Goal: Information Seeking & Learning: Understand process/instructions

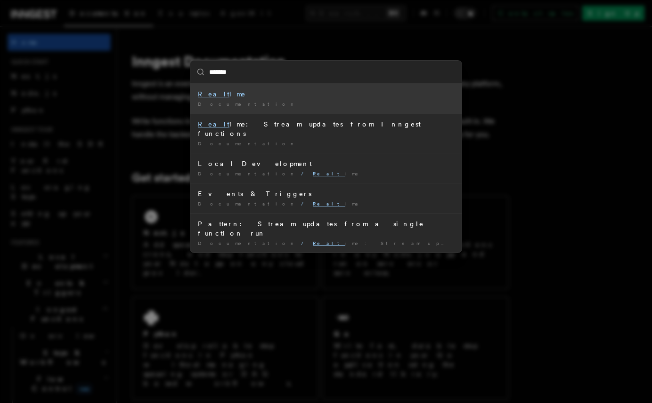
type input "********"
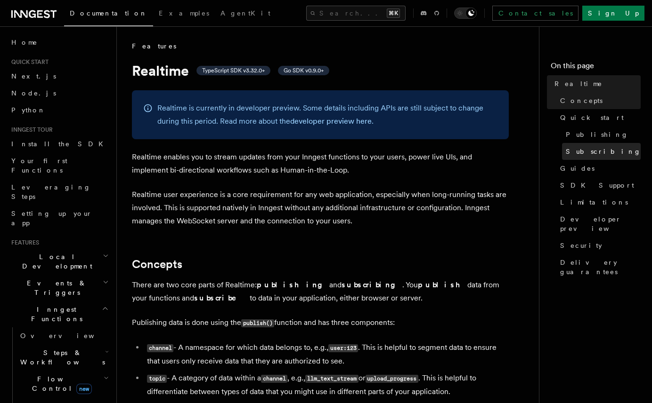
click at [581, 151] on span "Subscribing" at bounding box center [602, 151] width 75 height 9
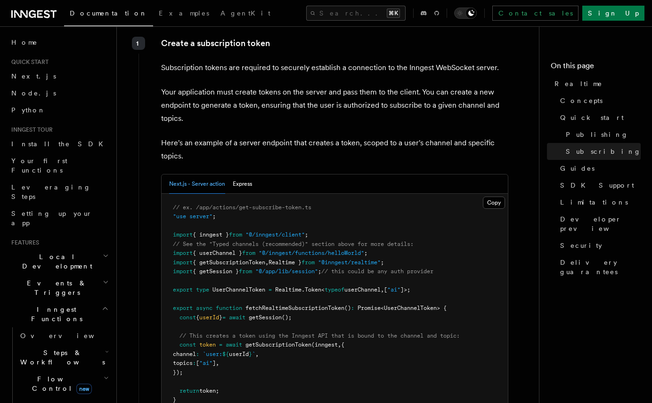
scroll to position [1426, 0]
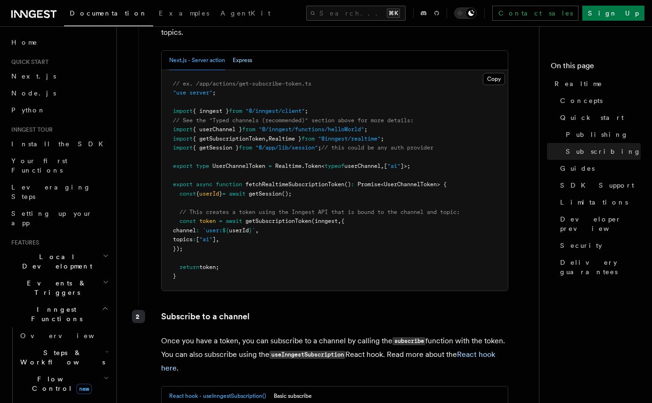
click at [248, 51] on button "Express" at bounding box center [242, 60] width 19 height 19
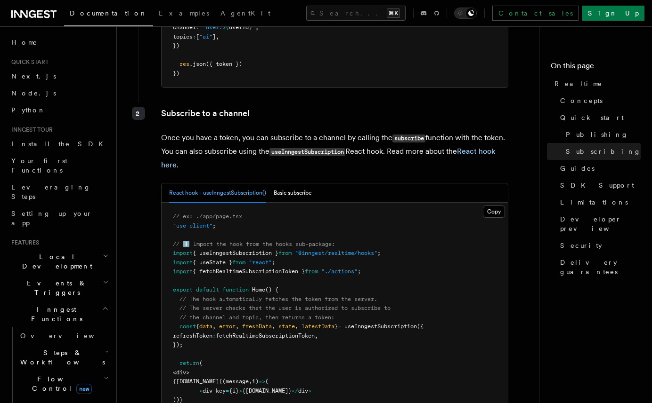
scroll to position [1574, 0]
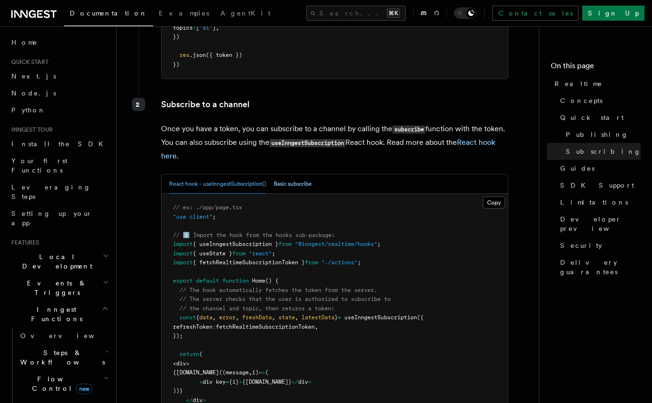
click at [297, 176] on button "Basic subscribe" at bounding box center [293, 184] width 38 height 19
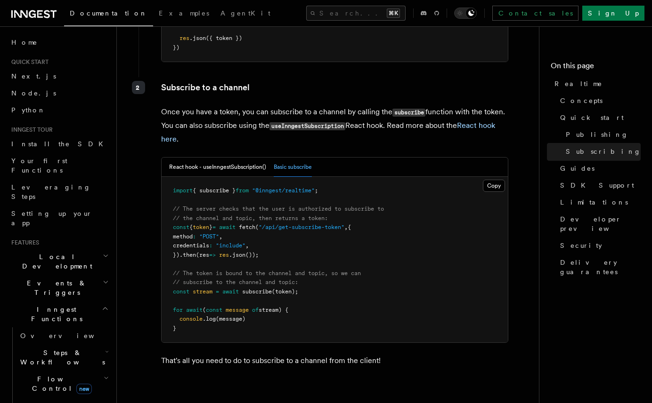
scroll to position [1616, 0]
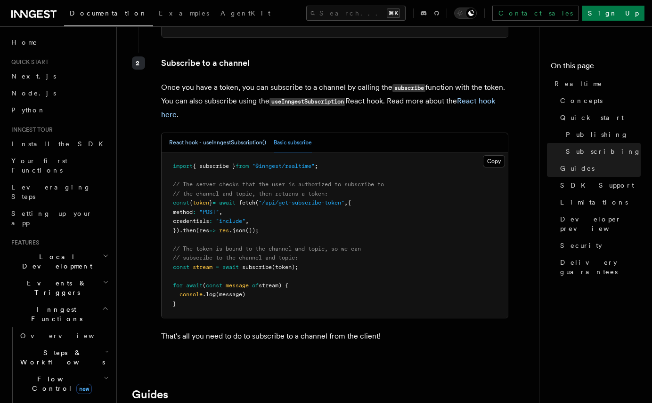
click at [254, 133] on button "React hook - useInngestSubscription()" at bounding box center [217, 142] width 97 height 19
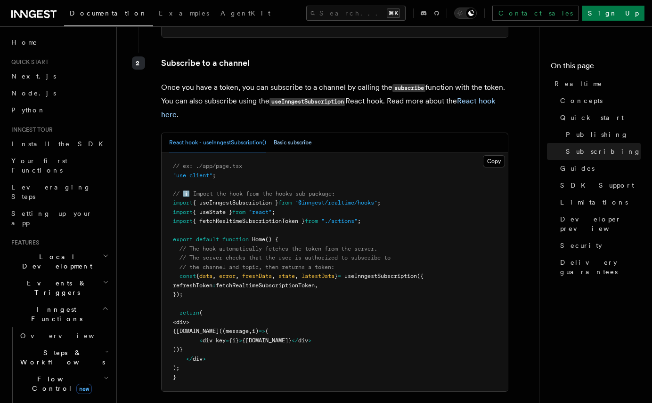
click at [294, 133] on button "Basic subscribe" at bounding box center [293, 142] width 38 height 19
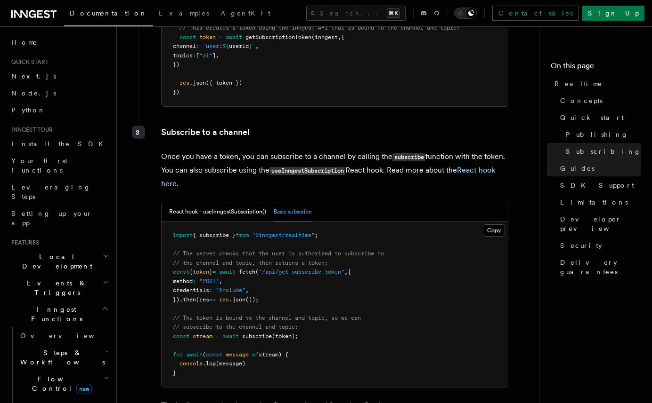
scroll to position [1462, 0]
